Goal: Task Accomplishment & Management: Manage account settings

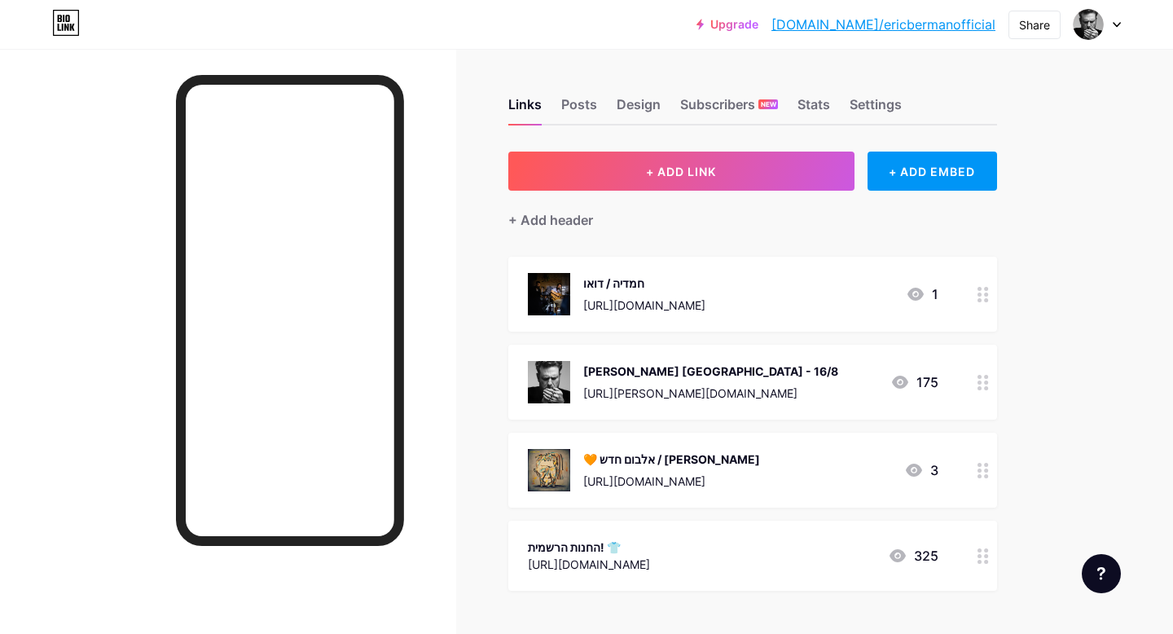
click at [981, 294] on icon at bounding box center [982, 294] width 11 height 15
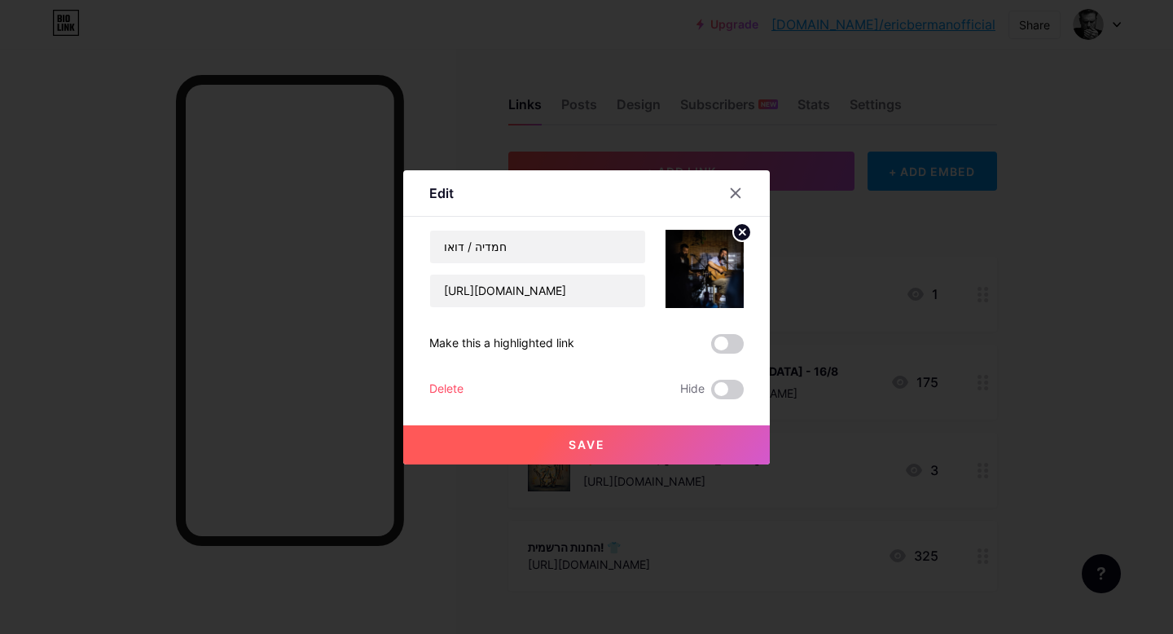
click at [1035, 251] on div at bounding box center [586, 317] width 1173 height 634
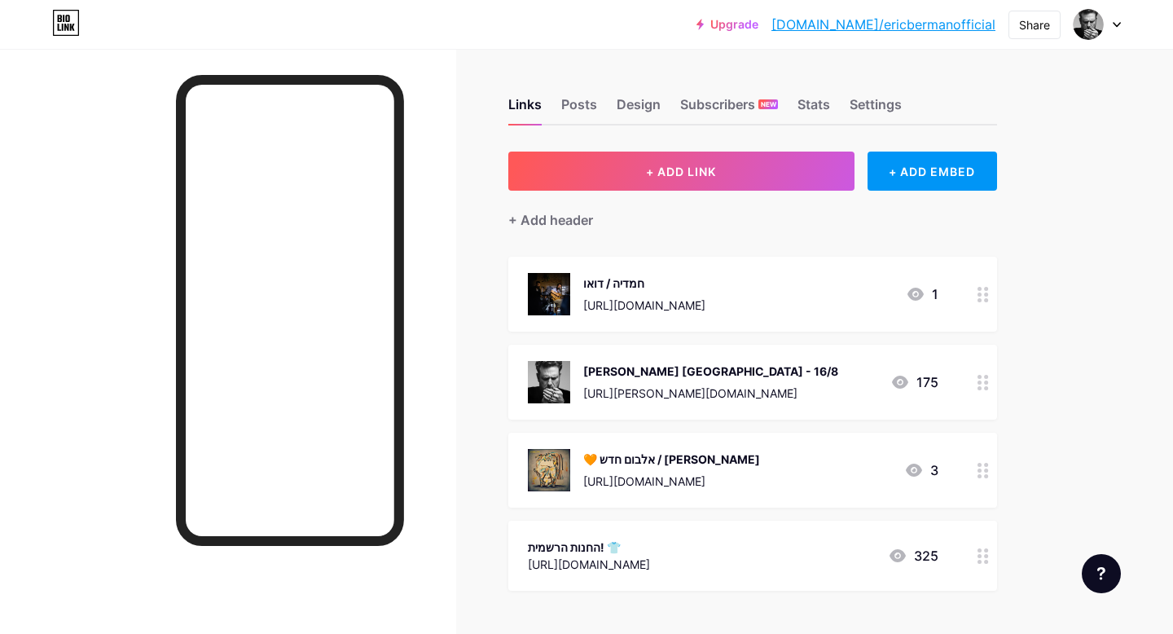
click at [705, 307] on div "[URL][DOMAIN_NAME]" at bounding box center [644, 304] width 122 height 17
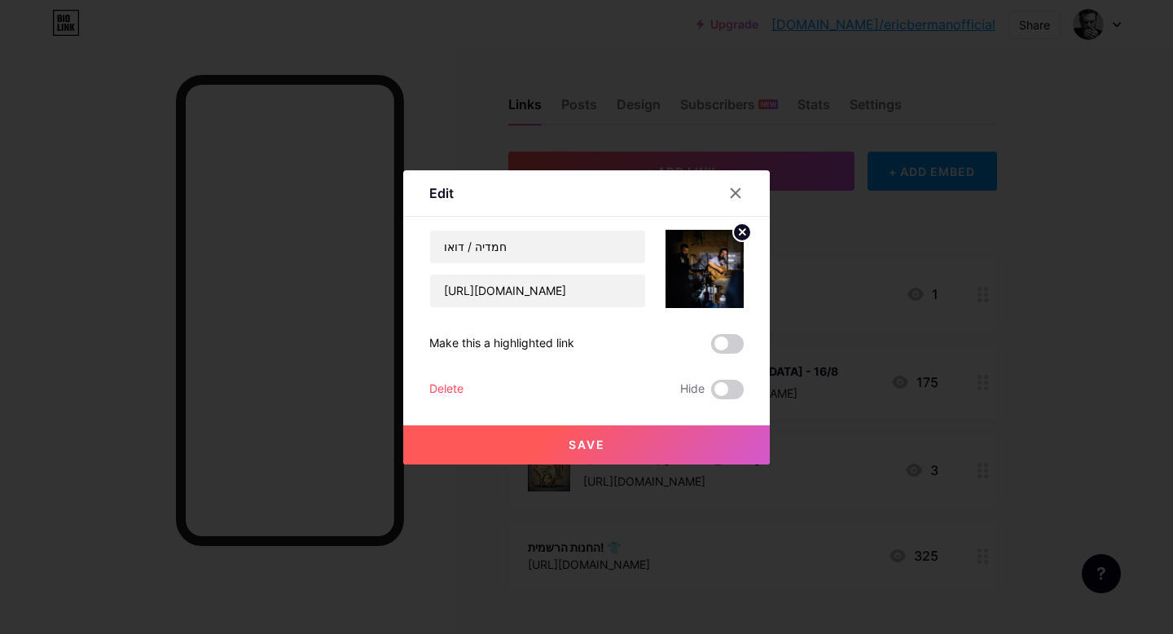
click at [834, 231] on div at bounding box center [586, 317] width 1173 height 634
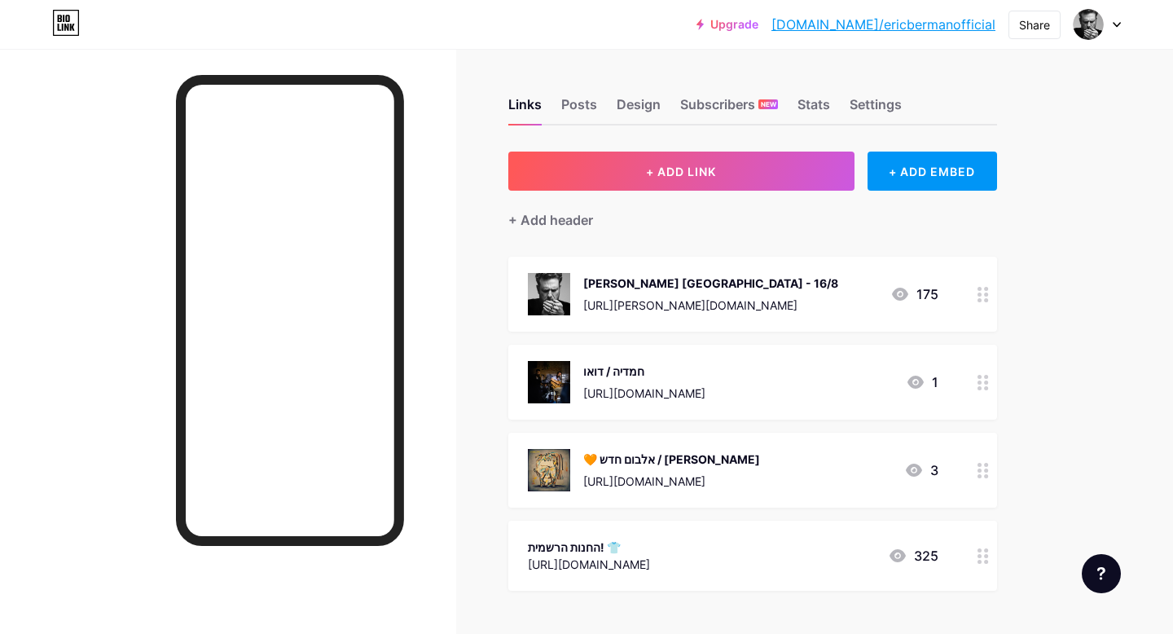
drag, startPoint x: 981, startPoint y: 292, endPoint x: 1088, endPoint y: 2, distance: 308.9
